Goal: Entertainment & Leisure: Browse casually

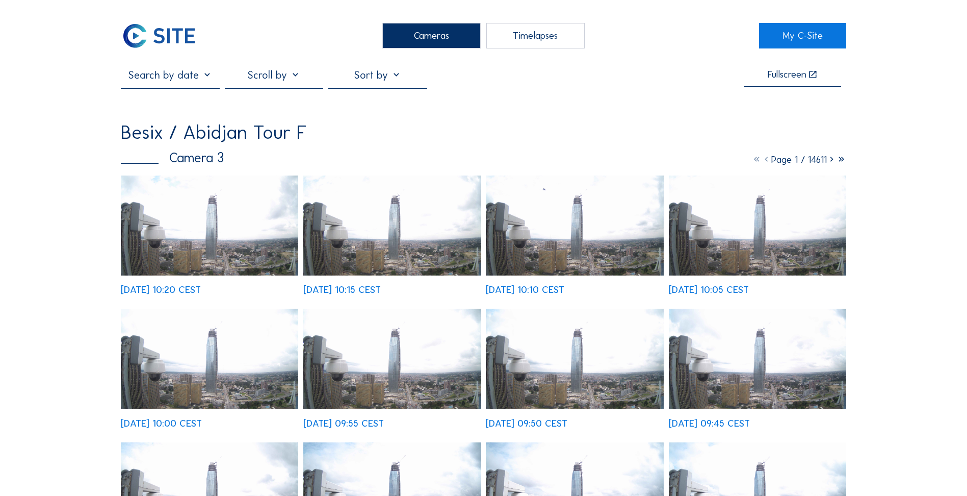
click at [481, 28] on div "Cameras" at bounding box center [431, 35] width 98 height 25
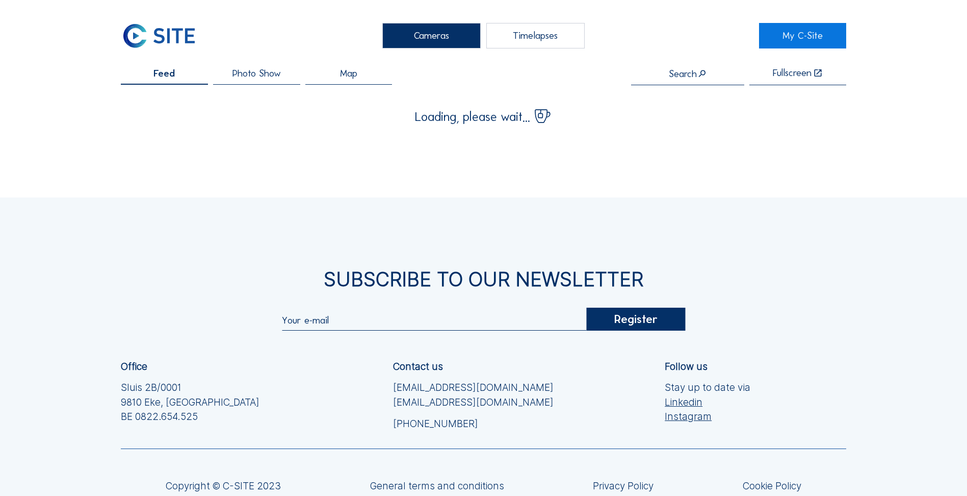
click at [462, 27] on div "Cameras" at bounding box center [431, 35] width 98 height 25
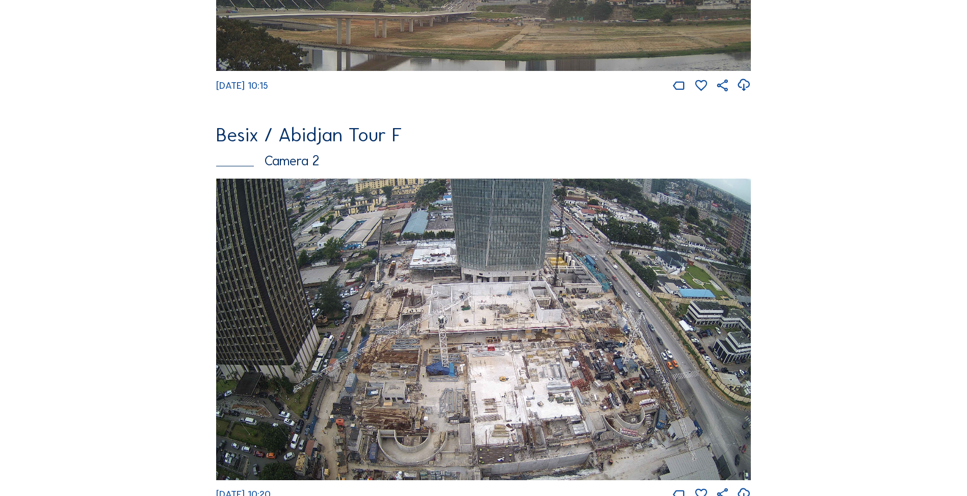
scroll to position [408, 0]
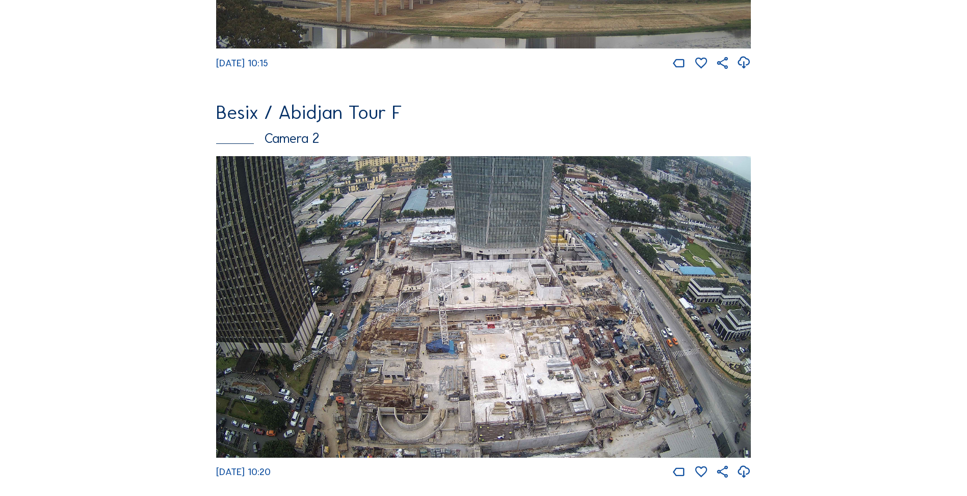
click at [480, 265] on img at bounding box center [483, 306] width 535 height 301
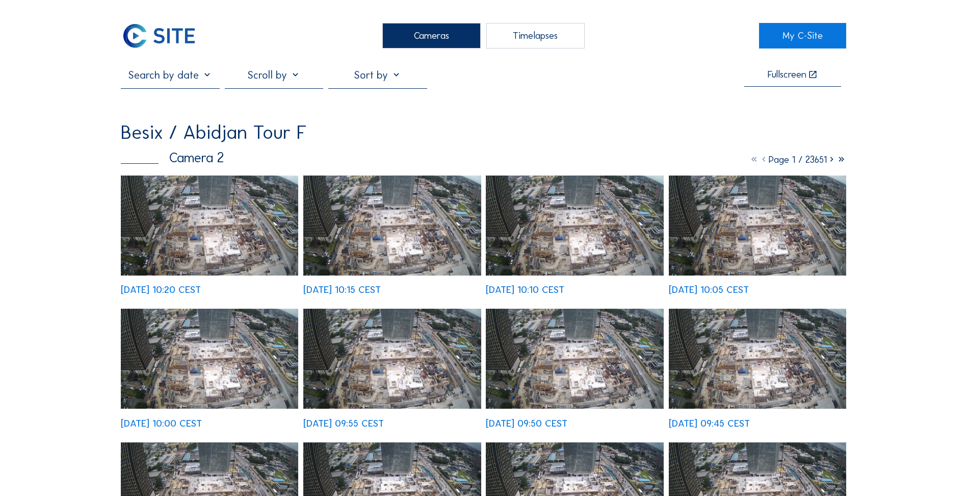
click at [830, 162] on icon at bounding box center [832, 159] width 10 height 12
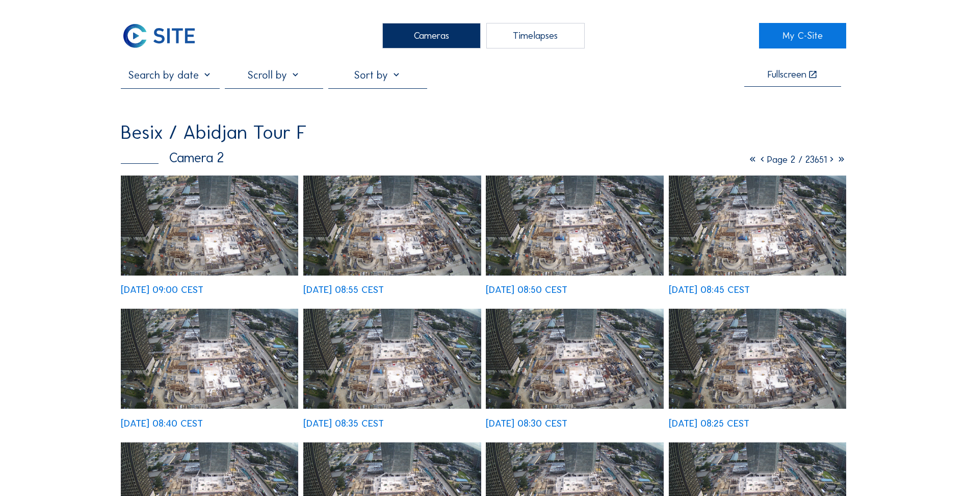
click at [830, 162] on icon at bounding box center [832, 159] width 10 height 12
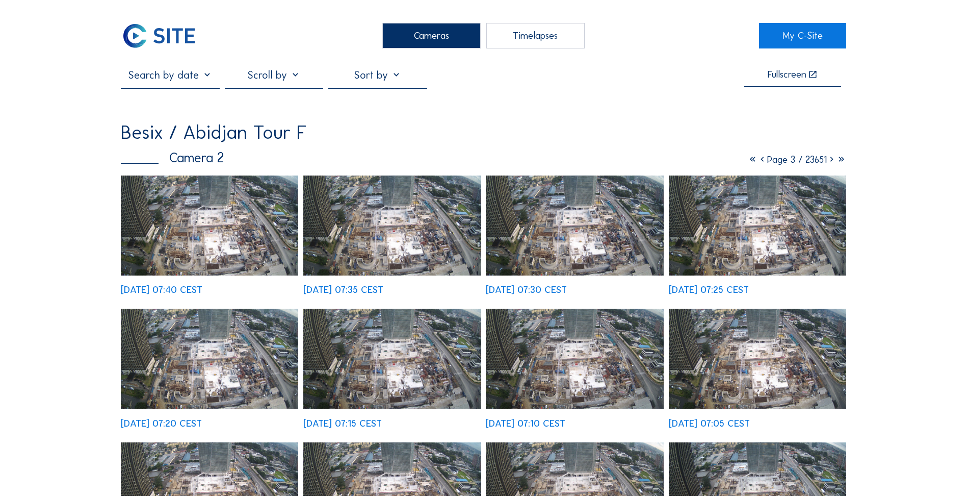
click at [830, 162] on icon at bounding box center [832, 159] width 10 height 12
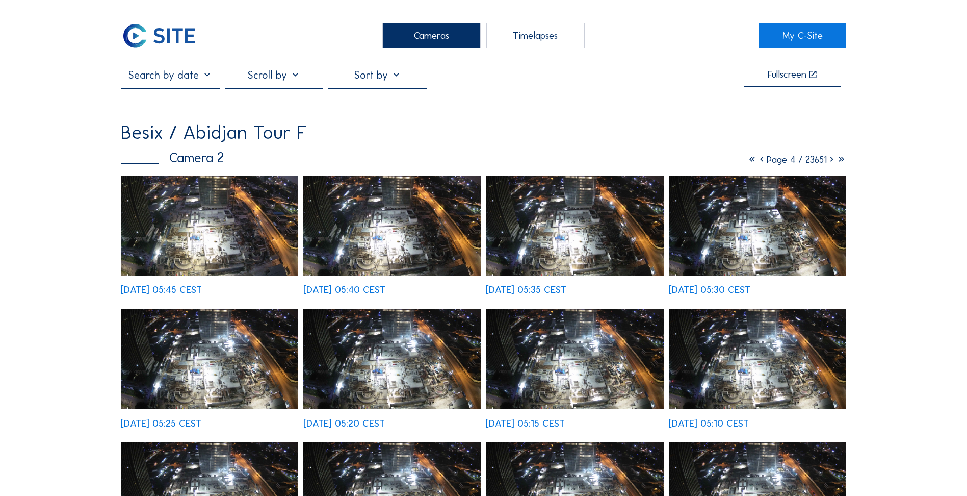
click at [212, 227] on img at bounding box center [209, 225] width 177 height 100
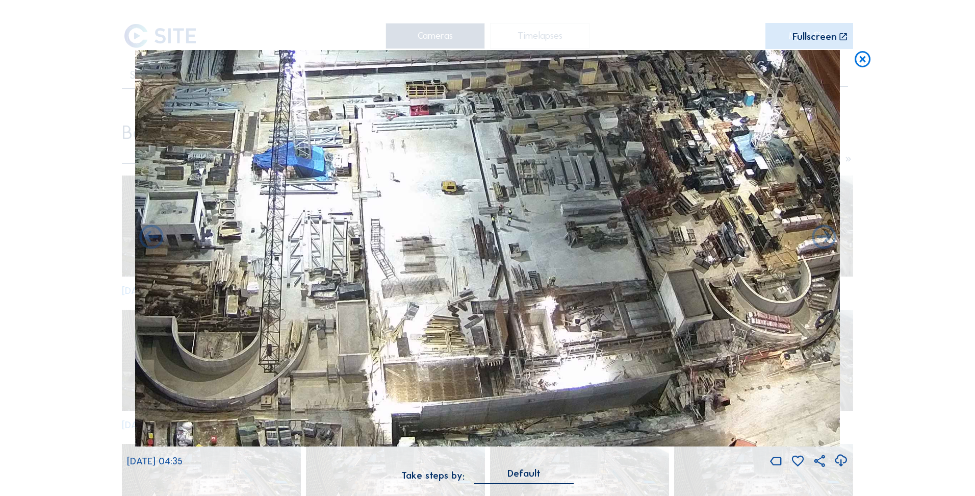
drag, startPoint x: 654, startPoint y: 396, endPoint x: 737, endPoint y: 189, distance: 223.3
click at [737, 189] on img at bounding box center [487, 248] width 705 height 397
click at [826, 42] on div "Fullscreen" at bounding box center [814, 37] width 44 height 10
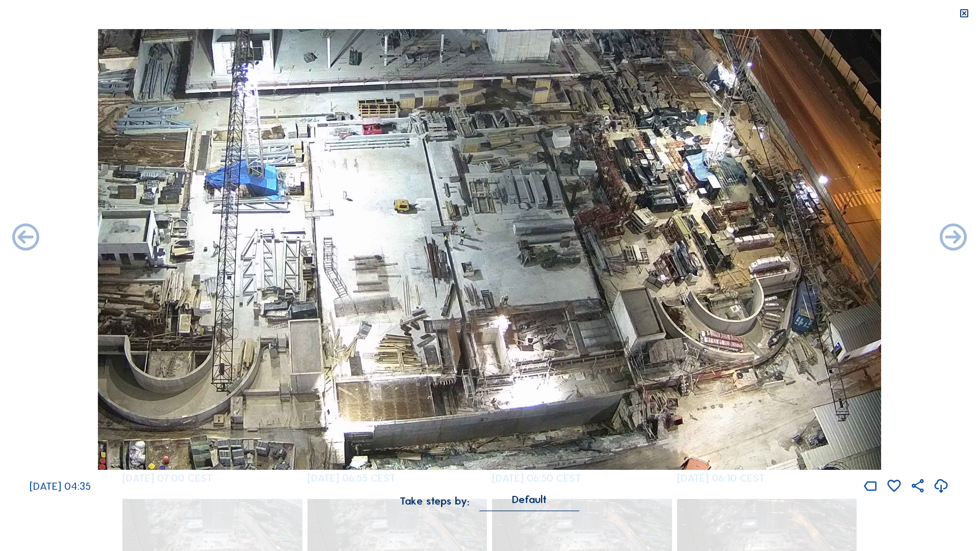
drag, startPoint x: 715, startPoint y: 365, endPoint x: 706, endPoint y: 303, distance: 62.4
click at [706, 303] on img at bounding box center [489, 249] width 783 height 440
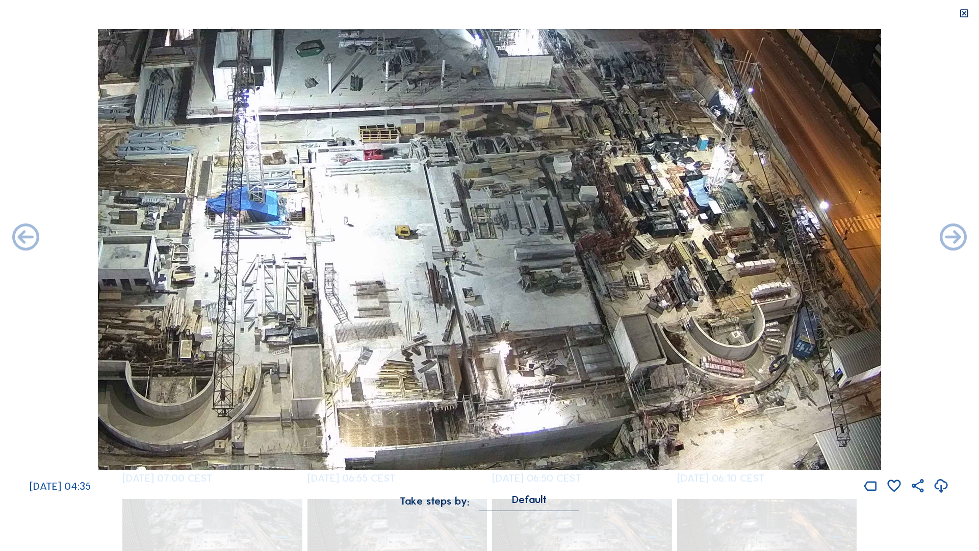
drag, startPoint x: 544, startPoint y: 213, endPoint x: 545, endPoint y: 238, distance: 25.5
click at [545, 238] on img at bounding box center [489, 249] width 783 height 440
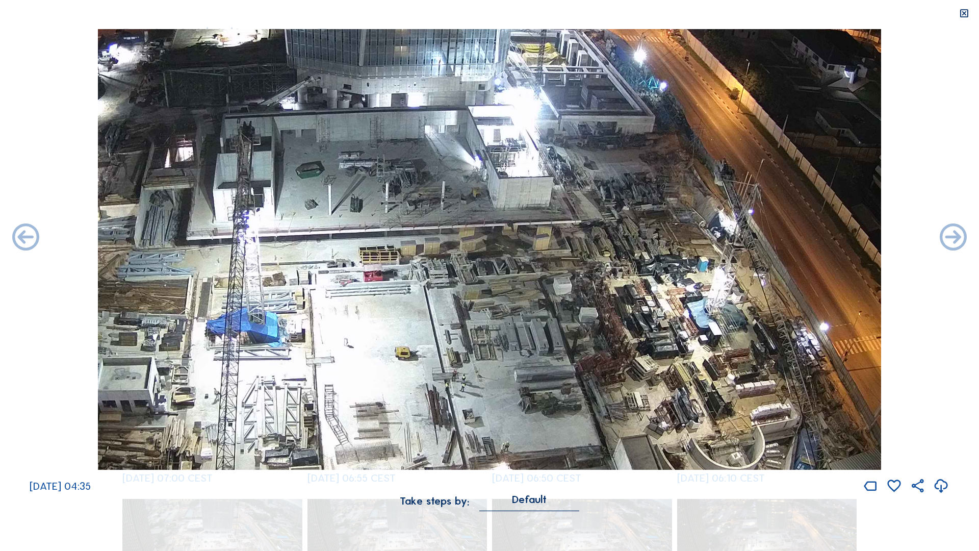
drag, startPoint x: 537, startPoint y: 241, endPoint x: 540, endPoint y: 368, distance: 127.0
click at [540, 368] on img at bounding box center [489, 249] width 783 height 440
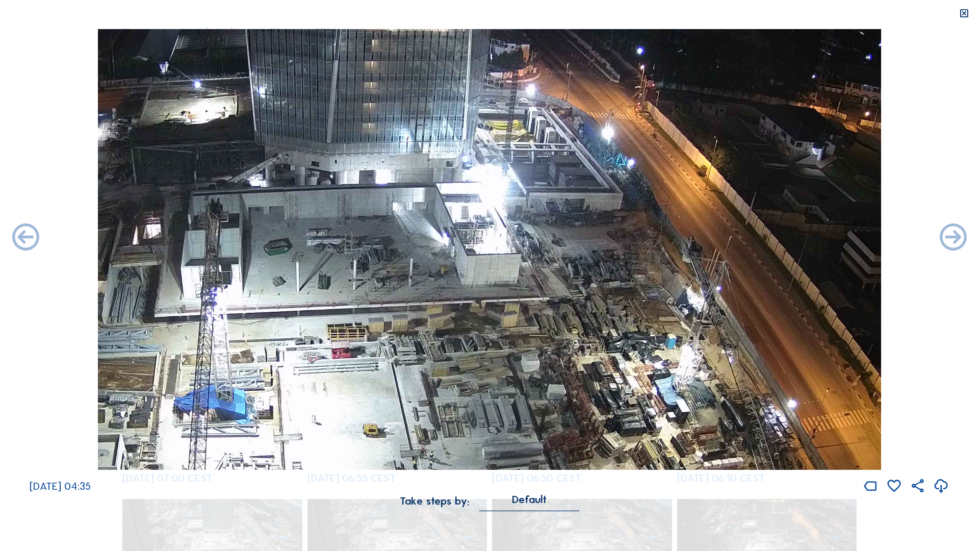
drag, startPoint x: 690, startPoint y: 295, endPoint x: 682, endPoint y: 311, distance: 18.5
click at [682, 311] on img at bounding box center [489, 249] width 783 height 440
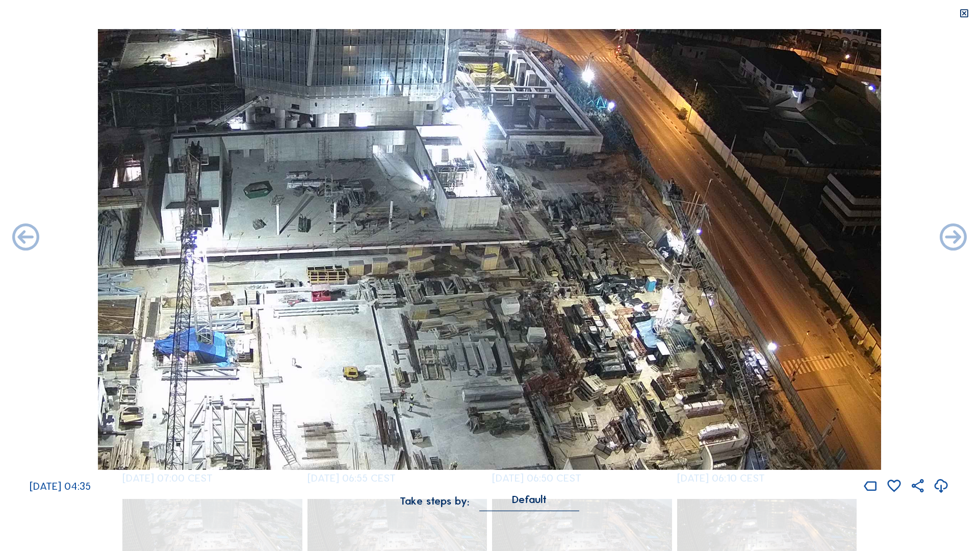
drag, startPoint x: 483, startPoint y: 301, endPoint x: 440, endPoint y: 92, distance: 213.3
click at [440, 95] on img at bounding box center [489, 249] width 783 height 440
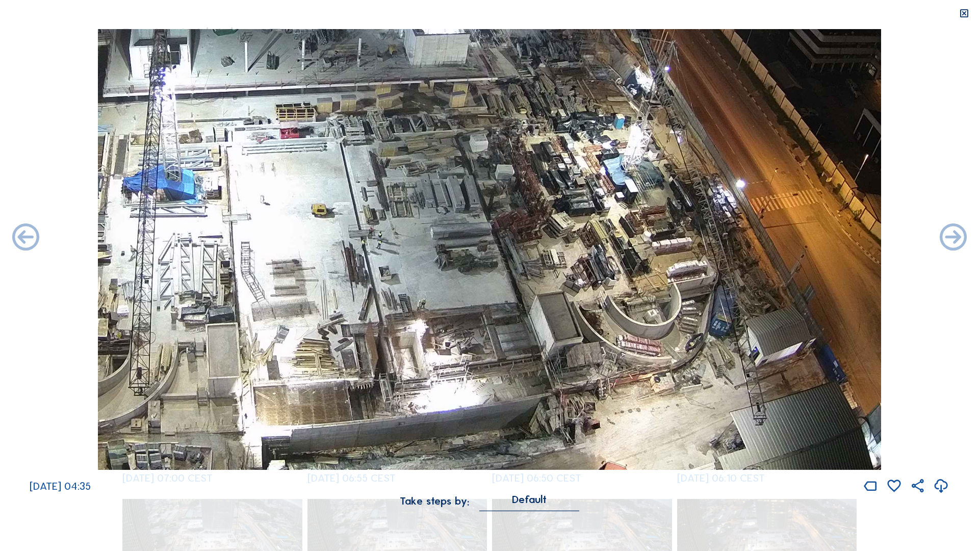
drag, startPoint x: 497, startPoint y: 279, endPoint x: 460, endPoint y: 100, distance: 182.7
click at [460, 100] on img at bounding box center [489, 249] width 783 height 440
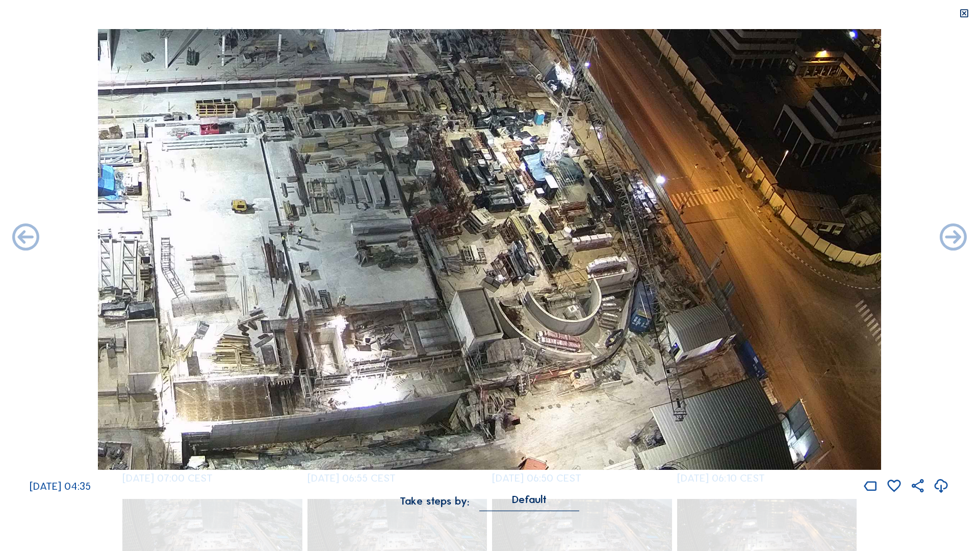
drag, startPoint x: 493, startPoint y: 191, endPoint x: 386, endPoint y: 154, distance: 113.3
click at [386, 154] on img at bounding box center [489, 249] width 783 height 440
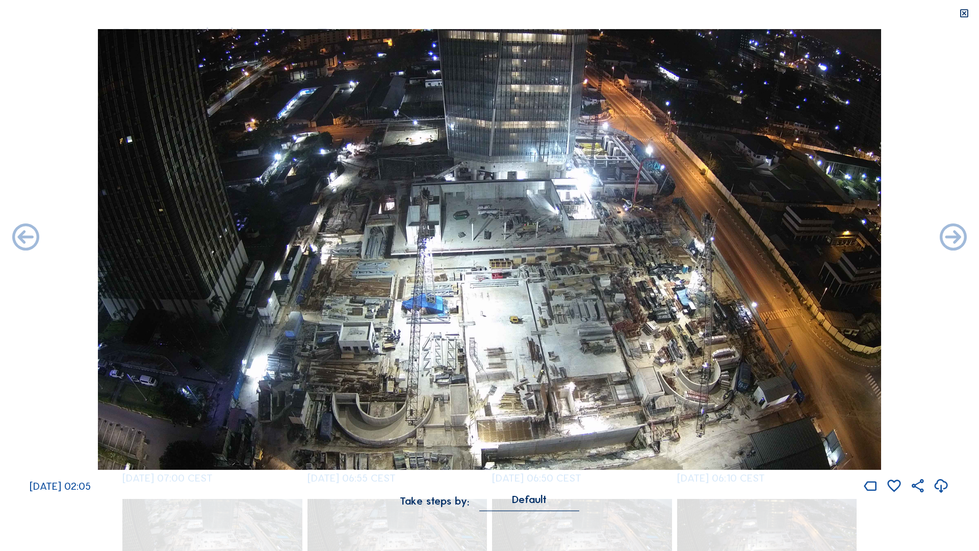
click at [507, 315] on img at bounding box center [489, 249] width 783 height 440
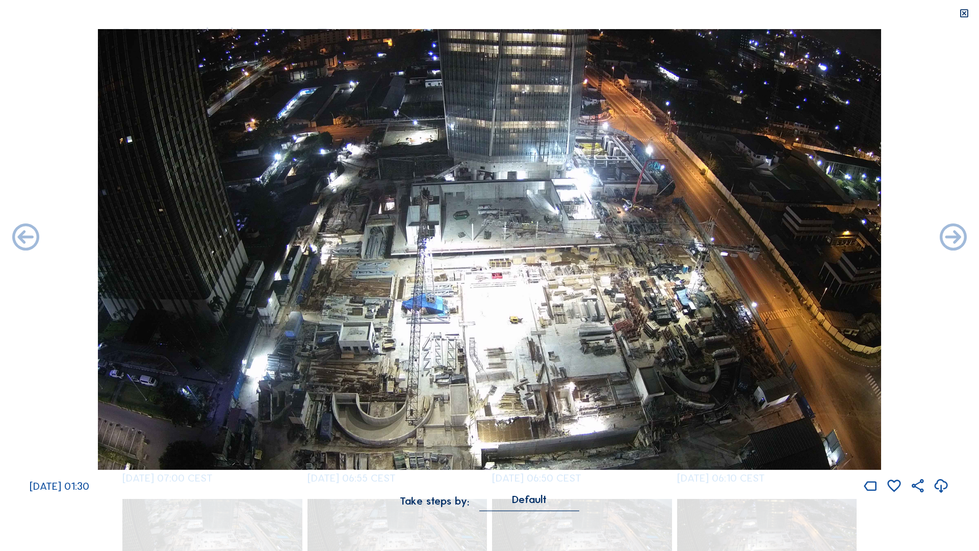
click at [604, 280] on img at bounding box center [489, 249] width 783 height 440
click at [669, 334] on img at bounding box center [489, 249] width 783 height 440
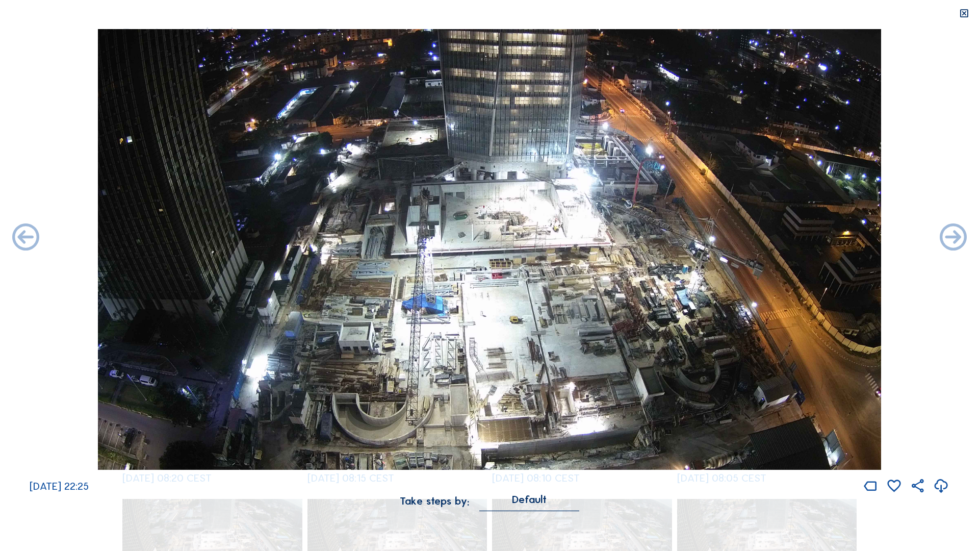
click at [964, 15] on icon at bounding box center [963, 13] width 11 height 11
